Goal: Task Accomplishment & Management: Use online tool/utility

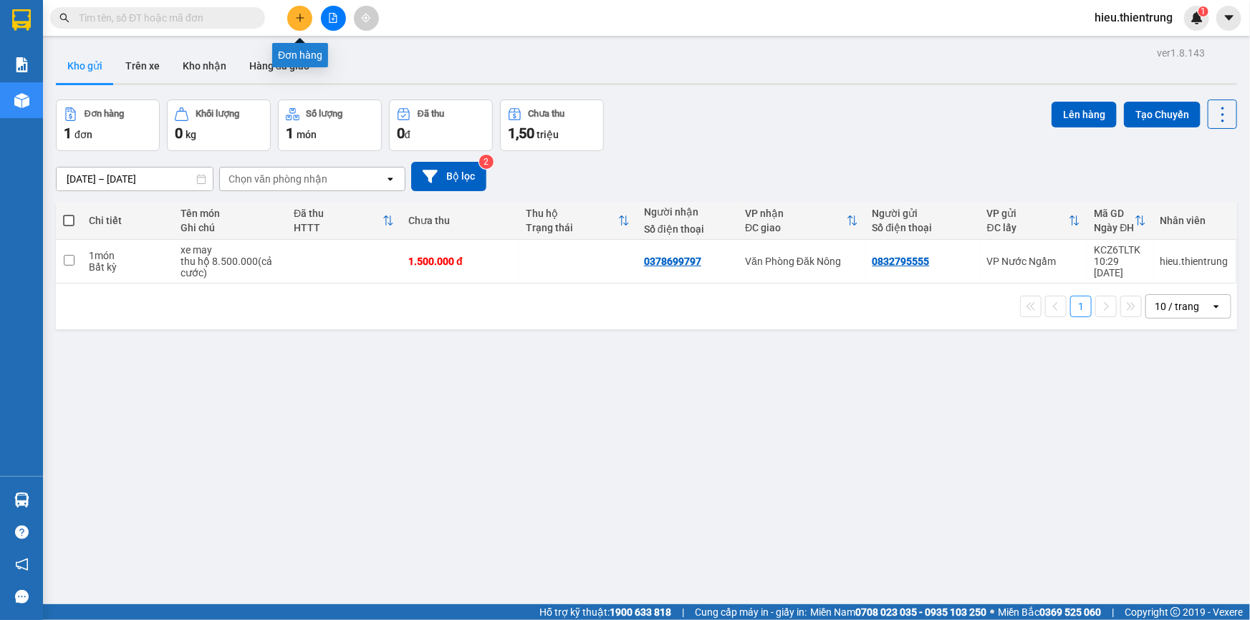
click at [297, 14] on icon "plus" at bounding box center [300, 18] width 10 height 10
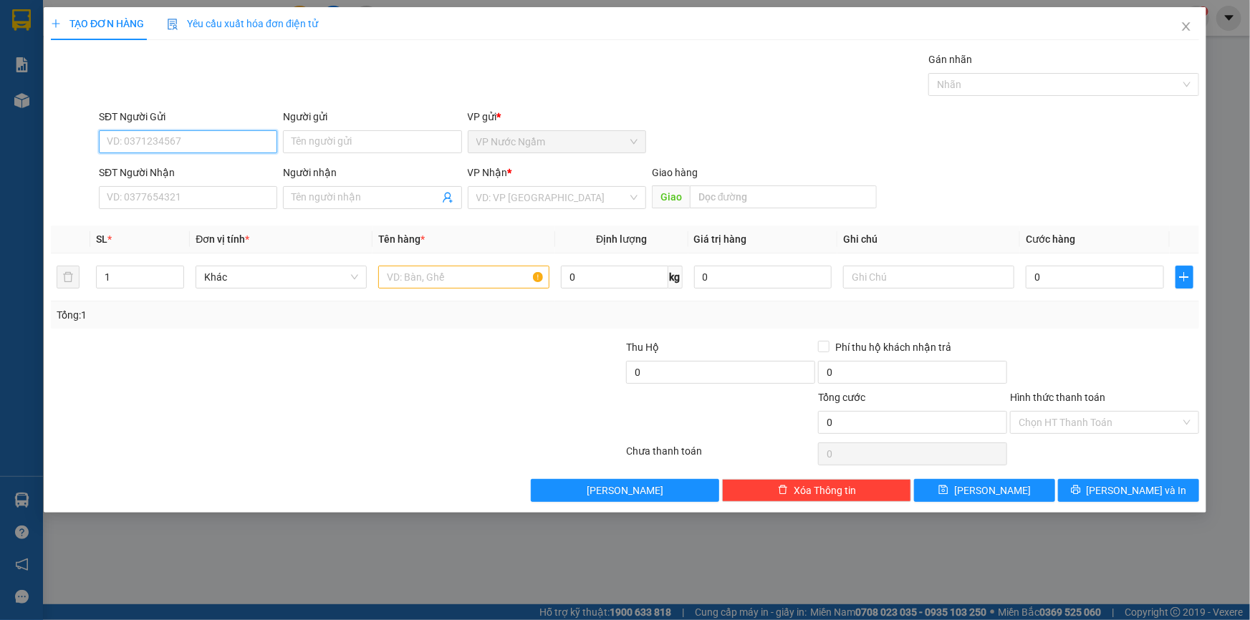
click at [159, 142] on input "SĐT Người Gửi" at bounding box center [188, 141] width 178 height 23
click at [165, 171] on div "0971706984 - BÍNH" at bounding box center [187, 171] width 161 height 16
type input "0971706984"
type input "BÍNH"
type input "0982397948"
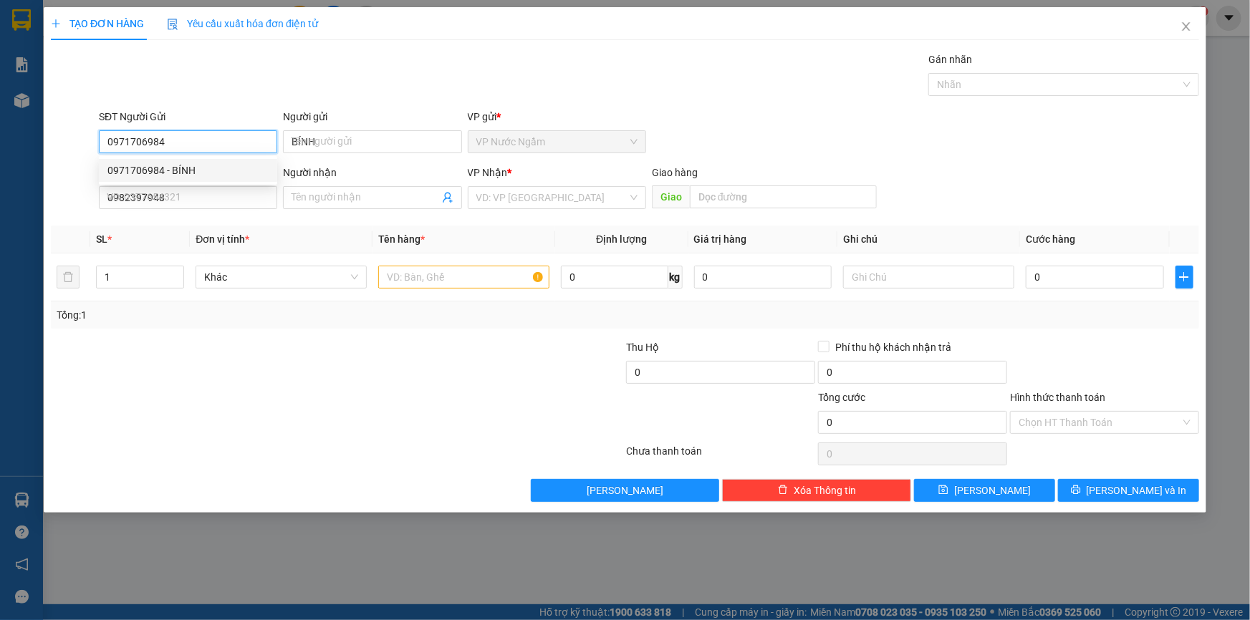
type input "600.000"
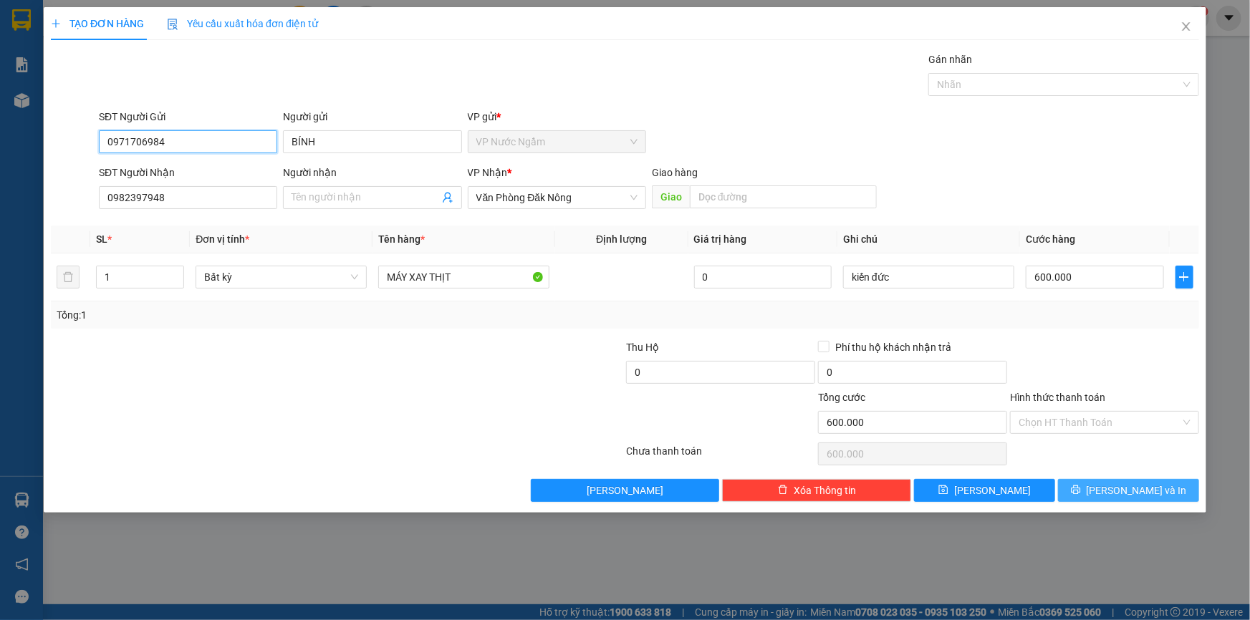
type input "0971706984"
click at [1116, 487] on button "[PERSON_NAME] và In" at bounding box center [1128, 490] width 141 height 23
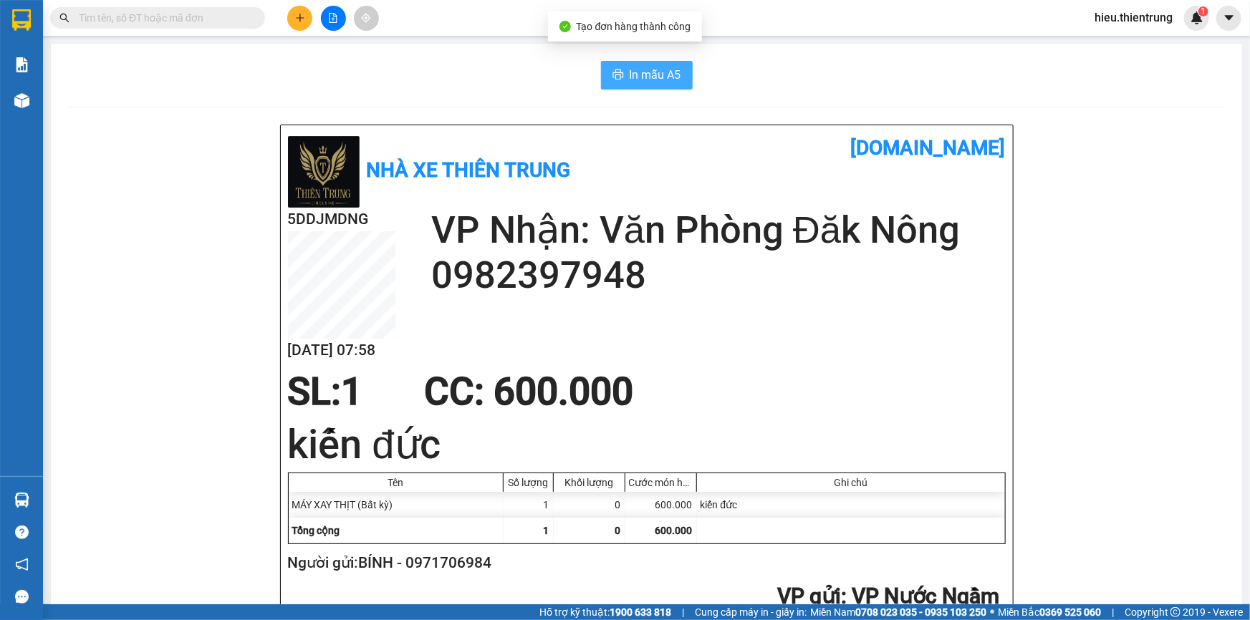
click at [642, 85] on button "In mẫu A5" at bounding box center [647, 75] width 92 height 29
drag, startPoint x: 504, startPoint y: 67, endPoint x: 466, endPoint y: 72, distance: 39.1
click at [480, 70] on div "In mẫu A5" at bounding box center [646, 75] width 1157 height 29
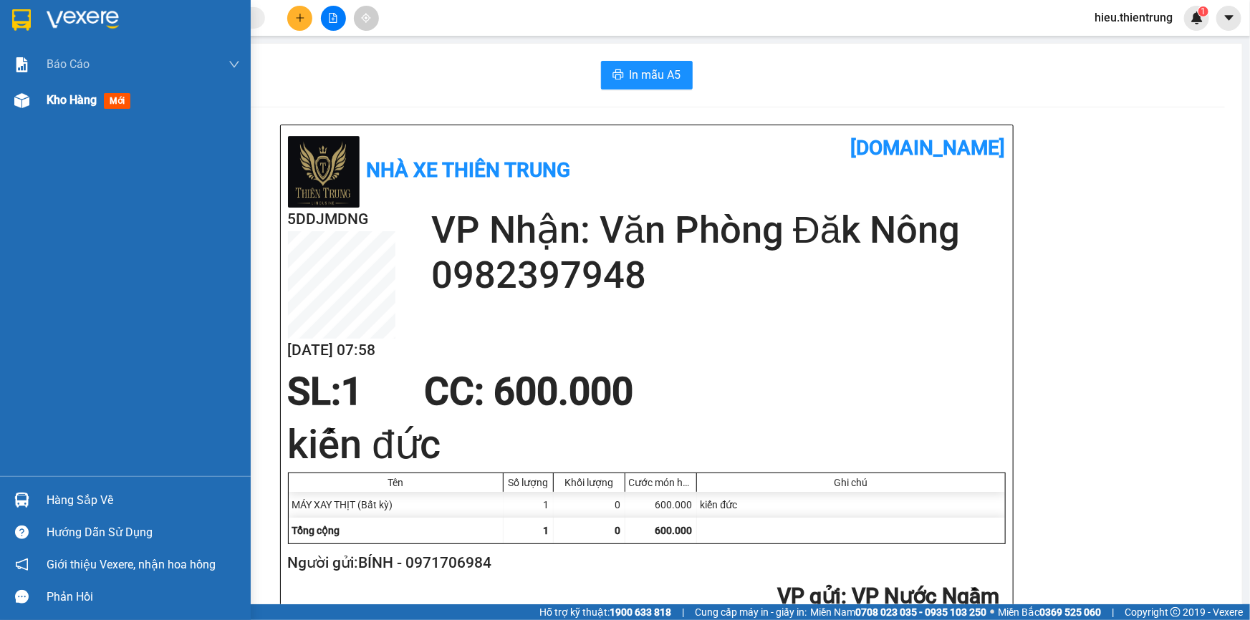
click at [37, 98] on div "Kho hàng mới" at bounding box center [125, 100] width 251 height 36
